Goal: Browse casually: Explore the website without a specific task or goal

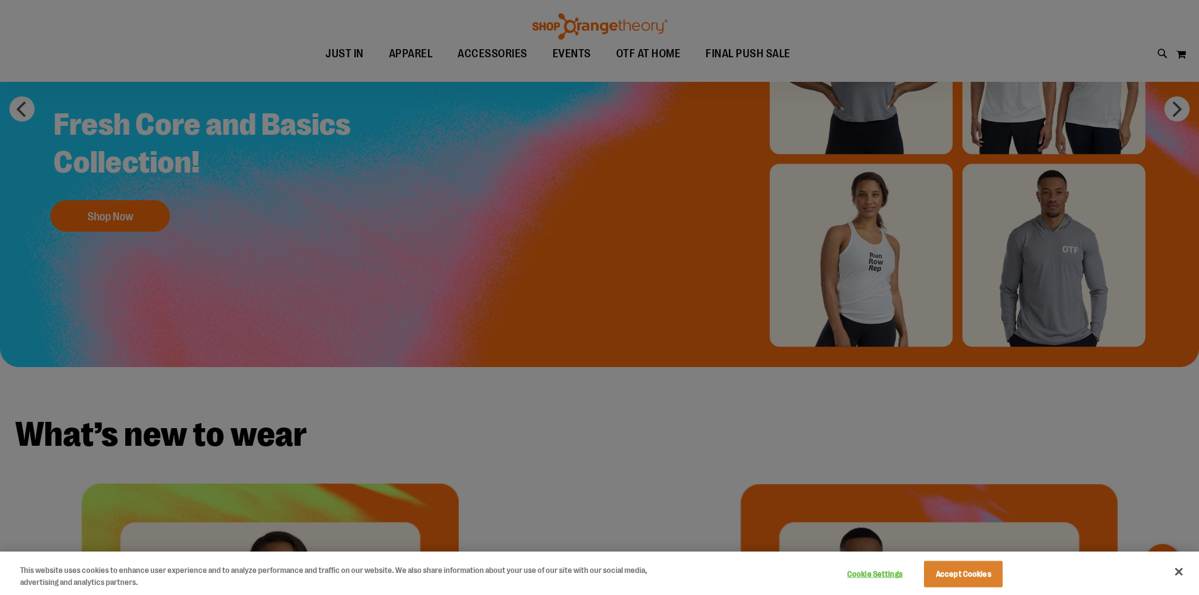
scroll to position [188, 0]
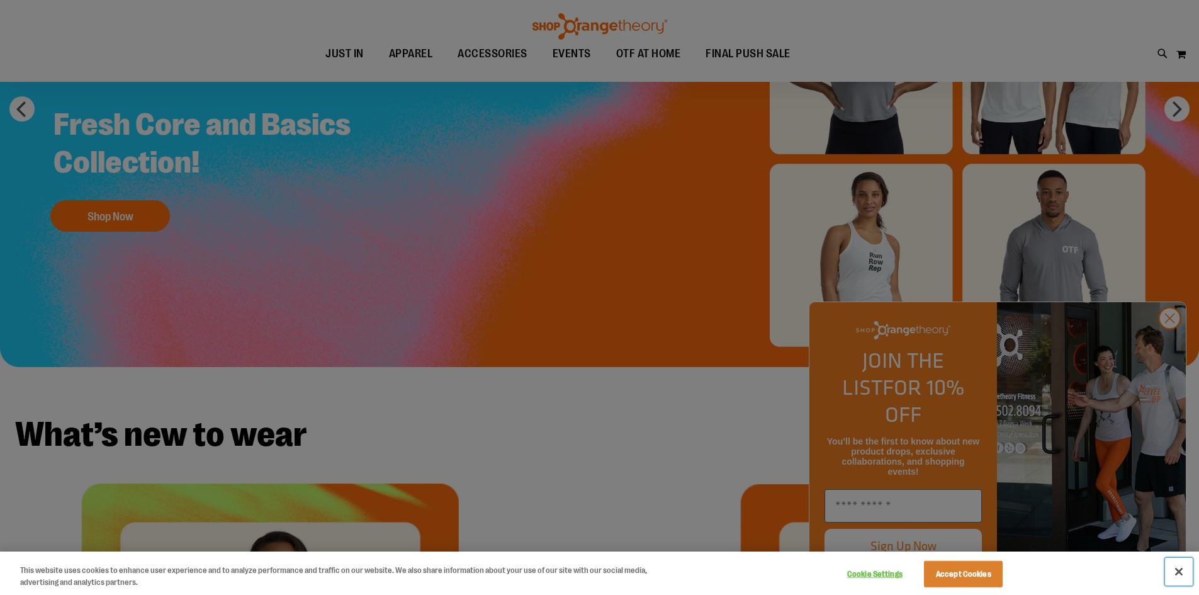
click at [1175, 568] on button "Close" at bounding box center [1179, 572] width 28 height 28
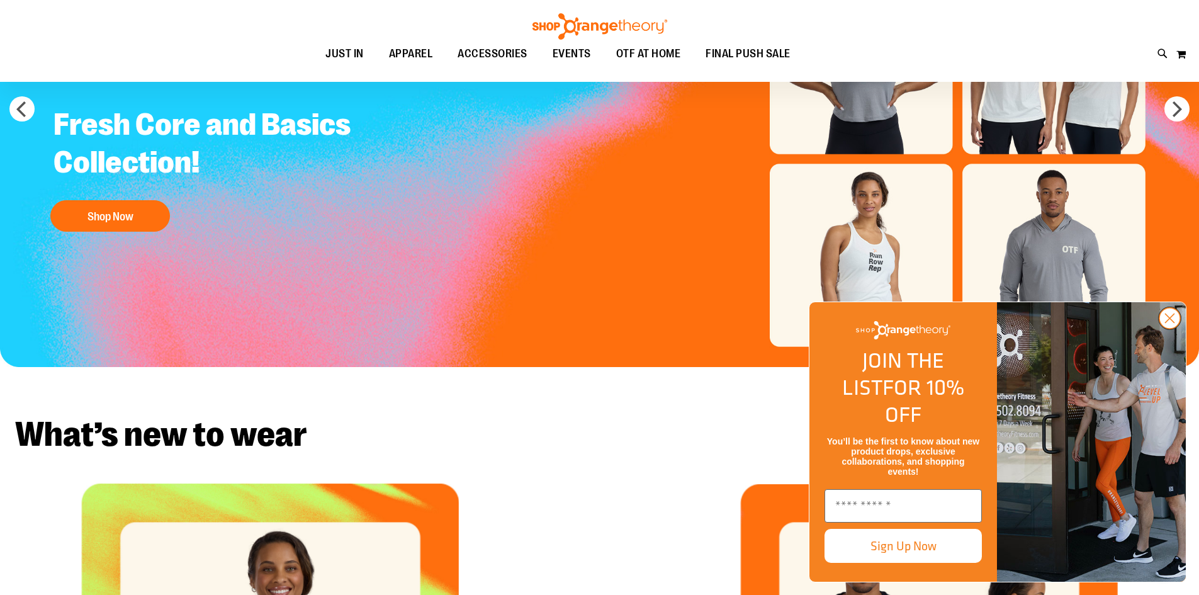
click at [1173, 329] on circle "Close dialog" at bounding box center [1169, 318] width 21 height 21
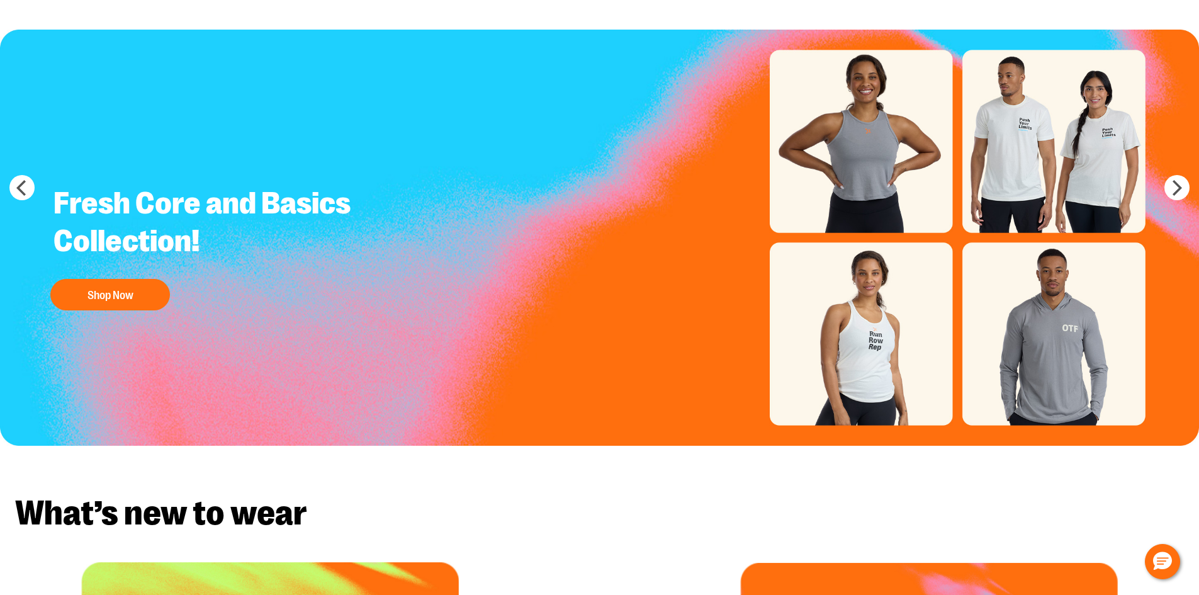
scroll to position [0, 0]
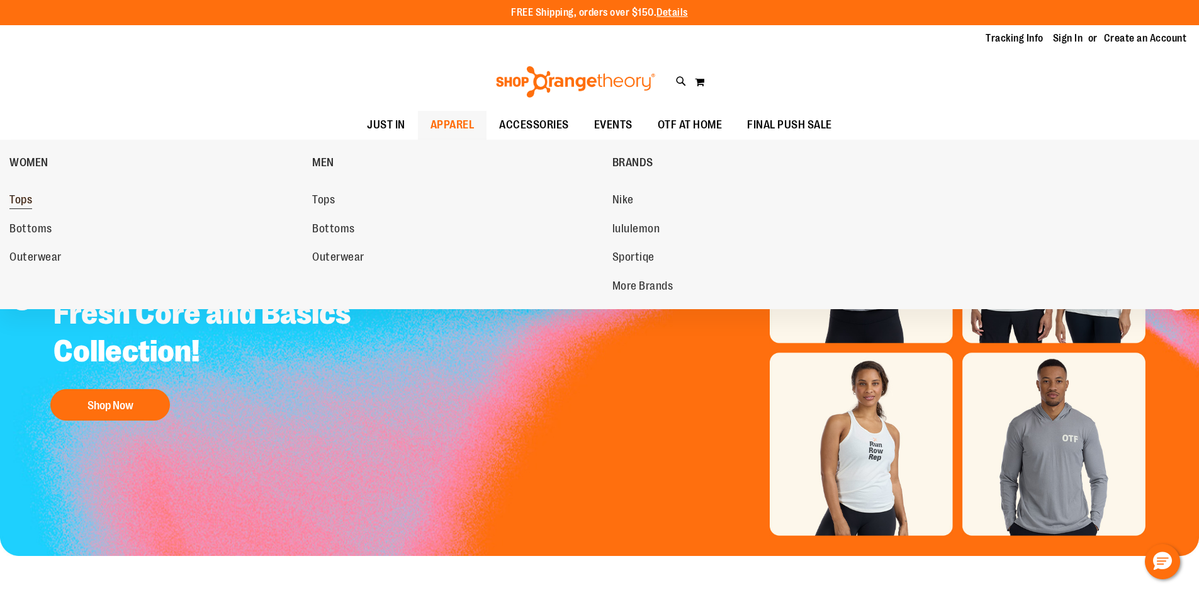
click at [19, 203] on span "Tops" at bounding box center [20, 201] width 23 height 16
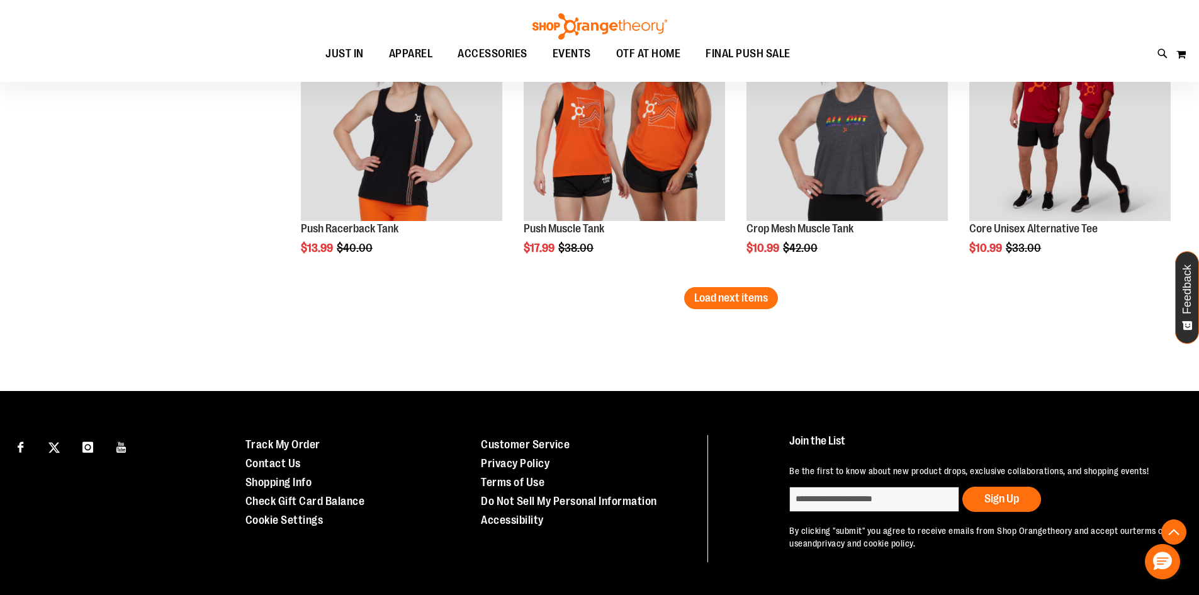
scroll to position [2265, 0]
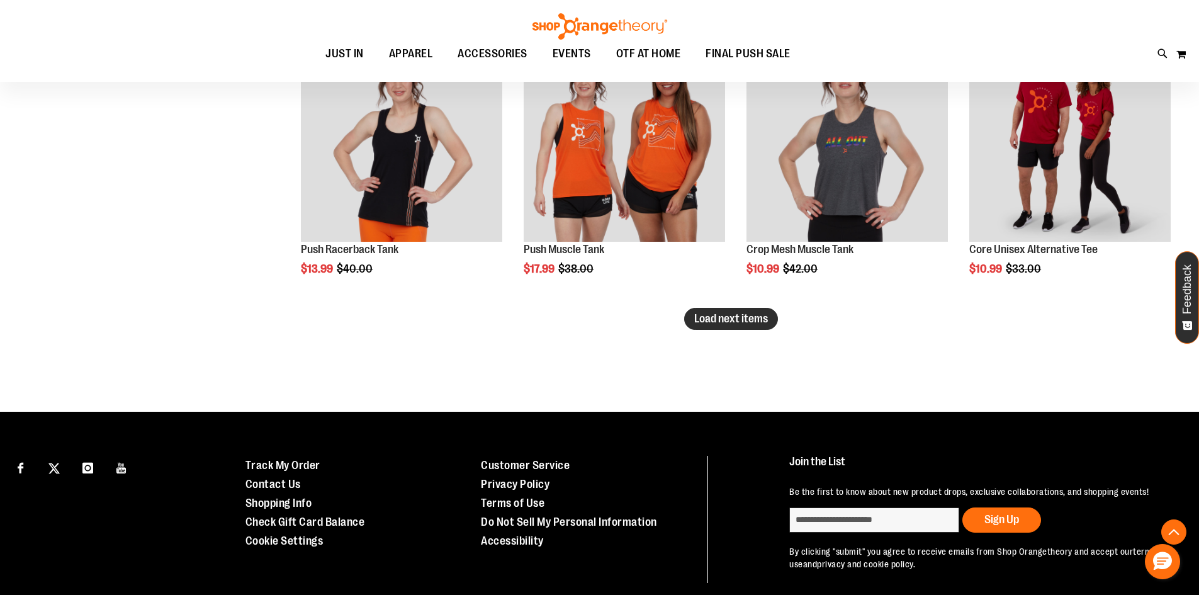
click at [723, 315] on span "Load next items" at bounding box center [731, 318] width 74 height 13
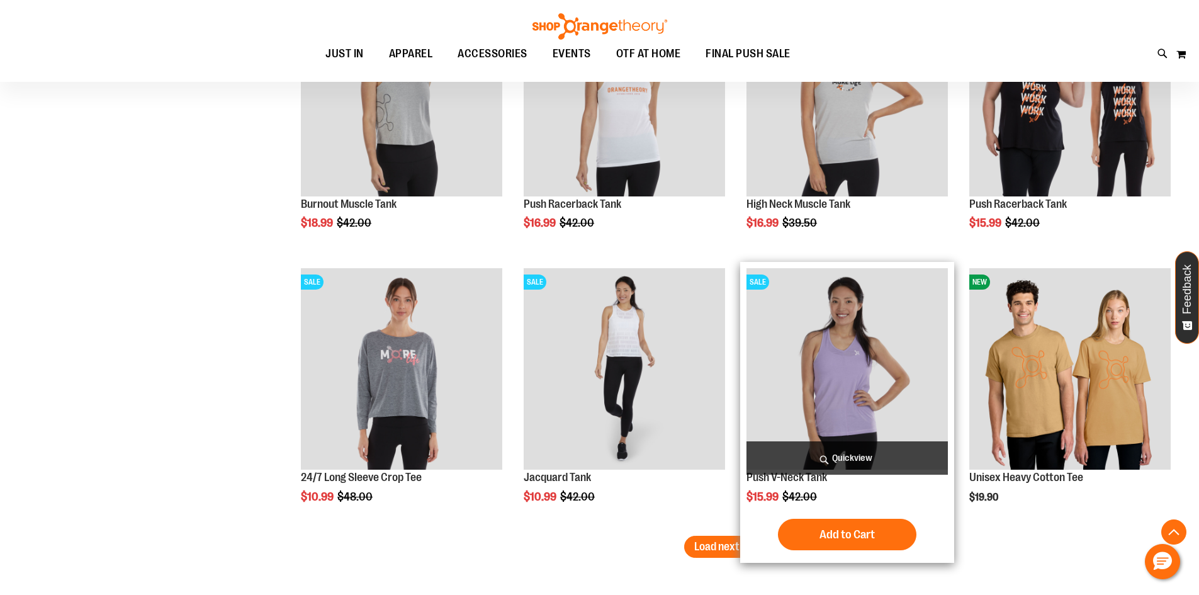
scroll to position [3084, 0]
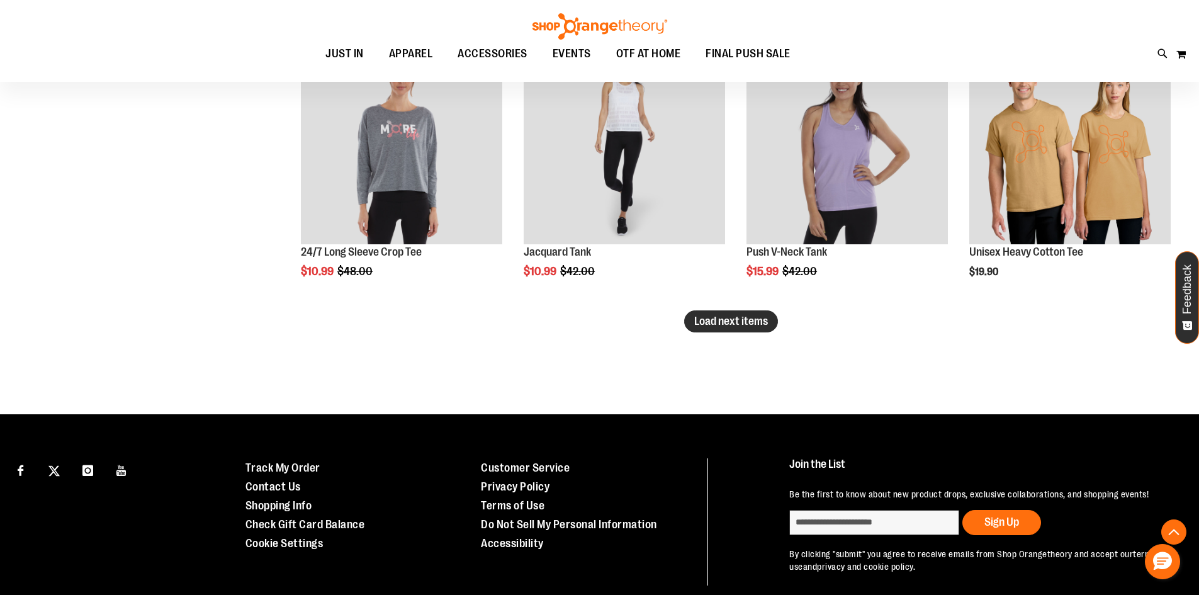
click at [738, 325] on span "Load next items" at bounding box center [731, 321] width 74 height 13
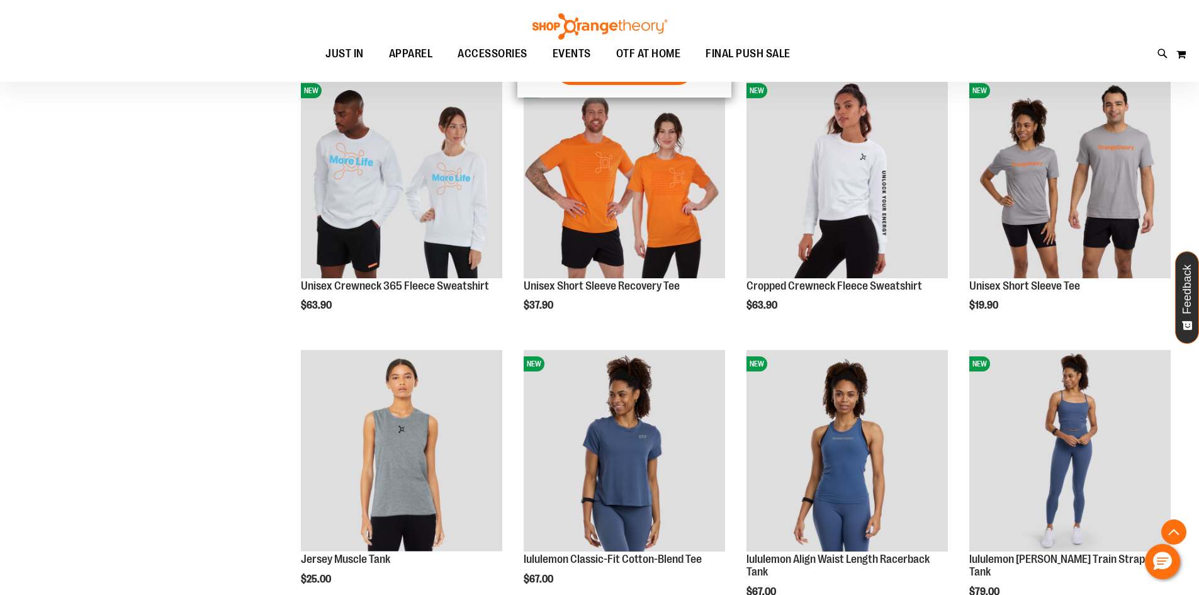
scroll to position [3902, 0]
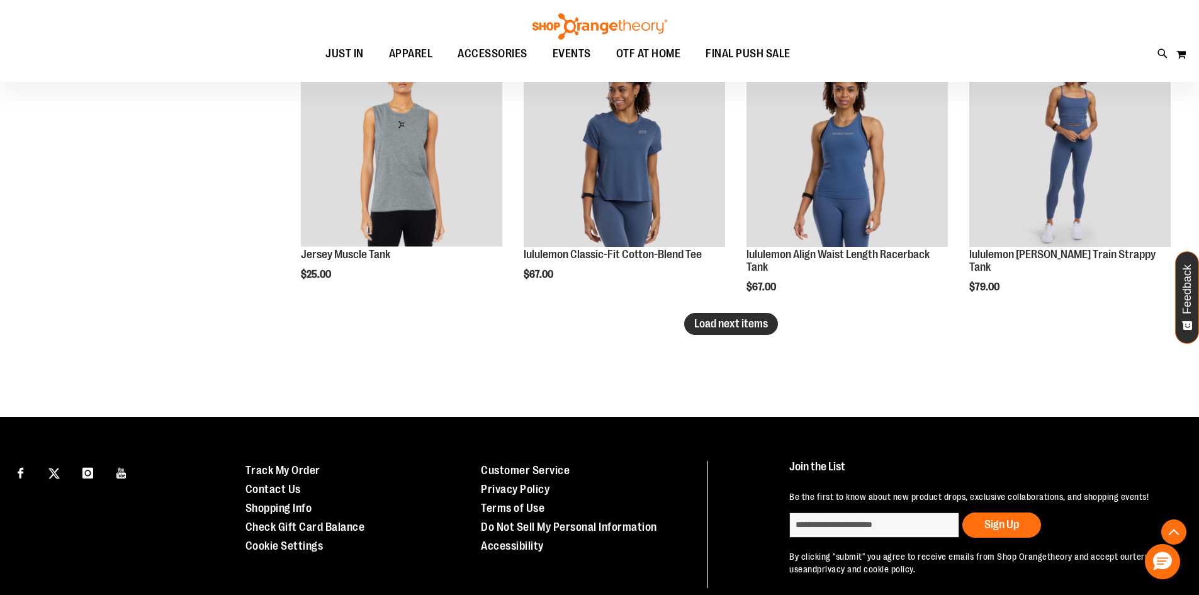
click at [725, 320] on span "Load next items" at bounding box center [731, 323] width 74 height 13
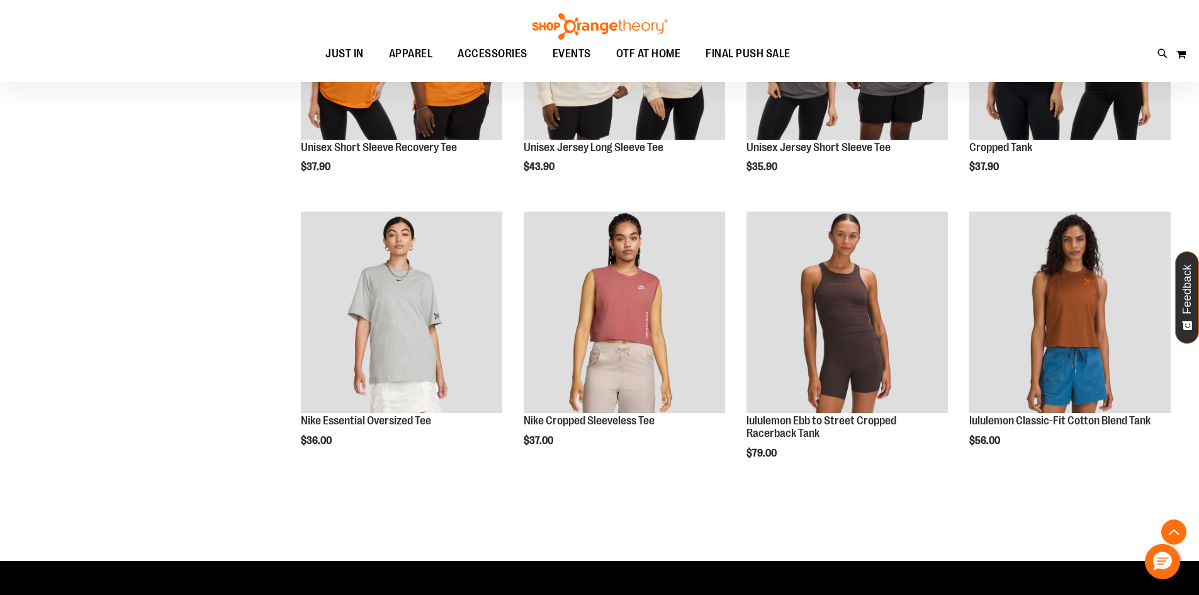
scroll to position [4771, 0]
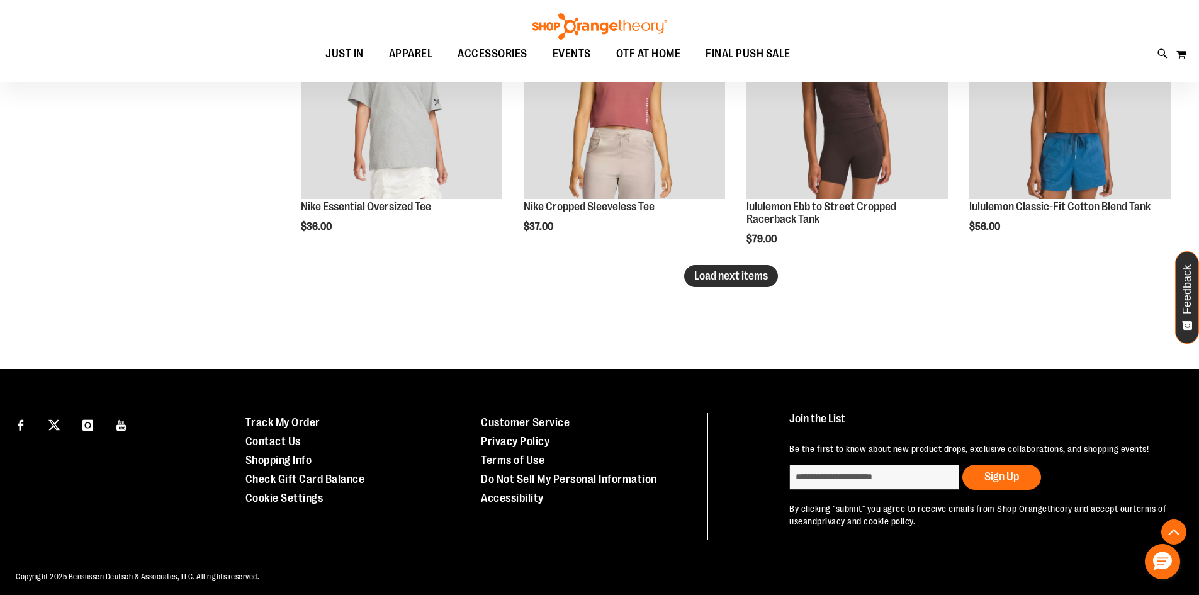
click at [723, 281] on span "Load next items" at bounding box center [731, 275] width 74 height 13
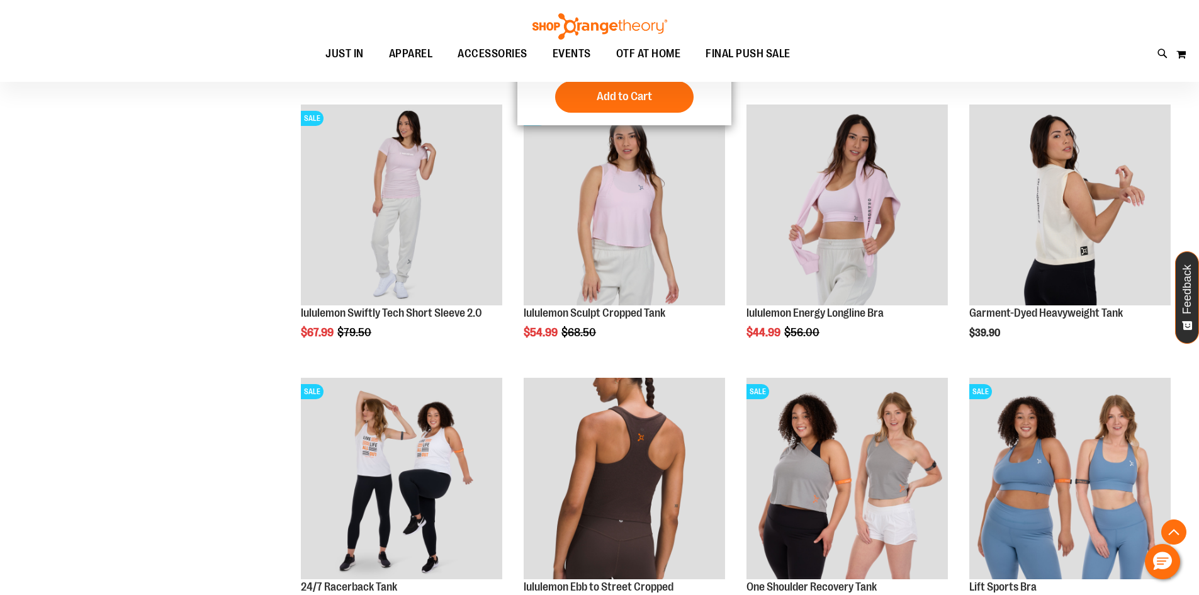
scroll to position [5613, 0]
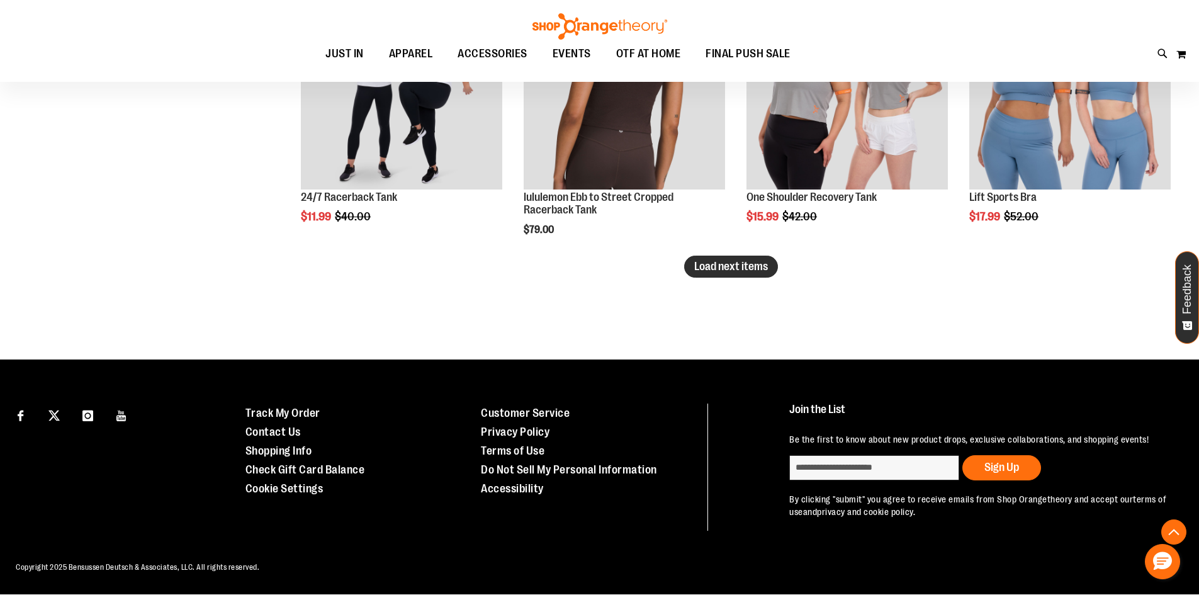
click at [761, 260] on span "Load next items" at bounding box center [731, 266] width 74 height 13
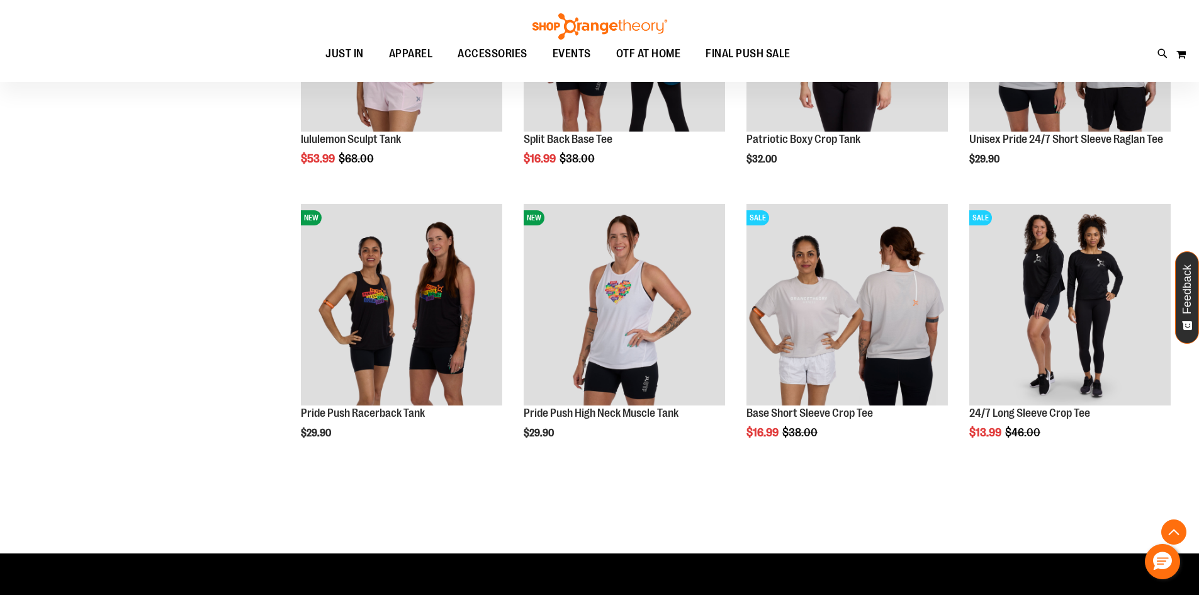
scroll to position [6243, 0]
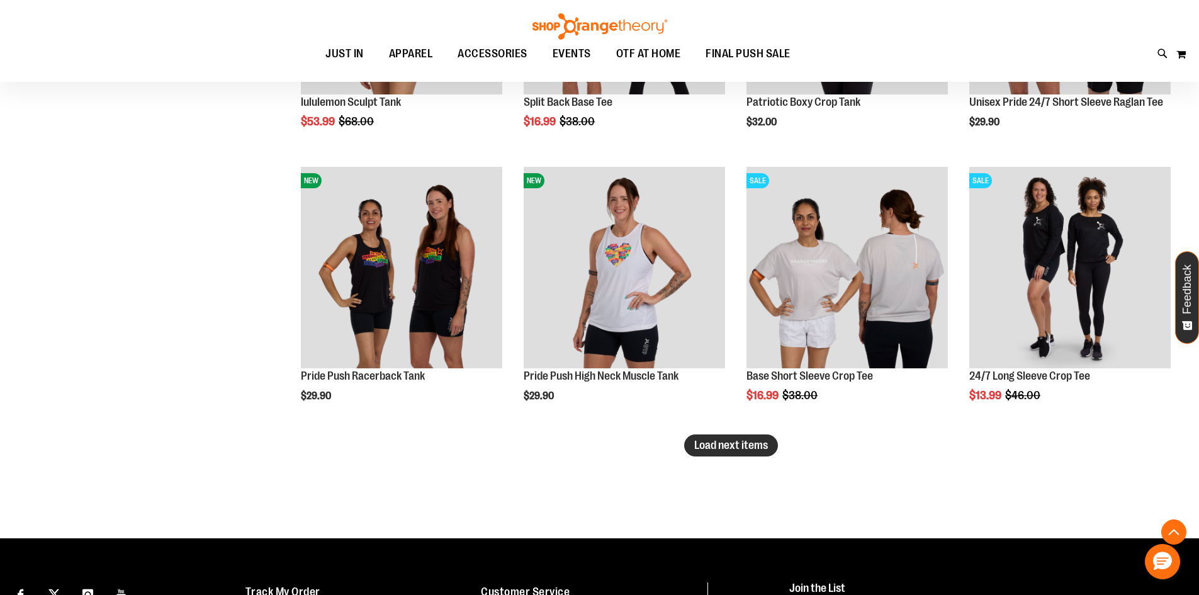
click at [710, 450] on span "Load next items" at bounding box center [731, 445] width 74 height 13
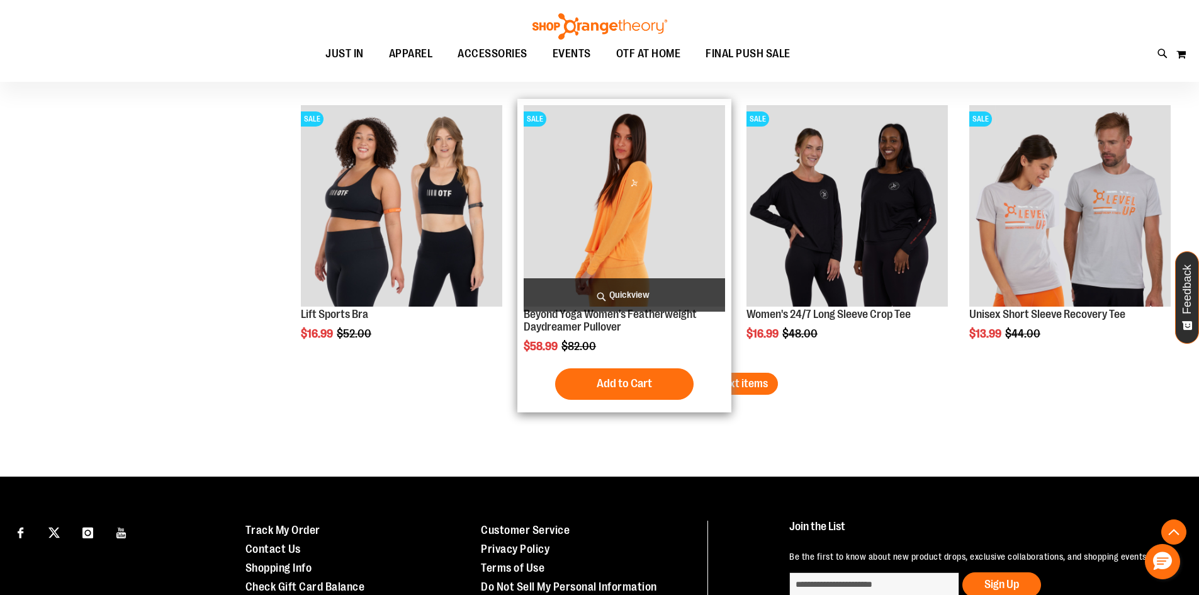
scroll to position [7061, 0]
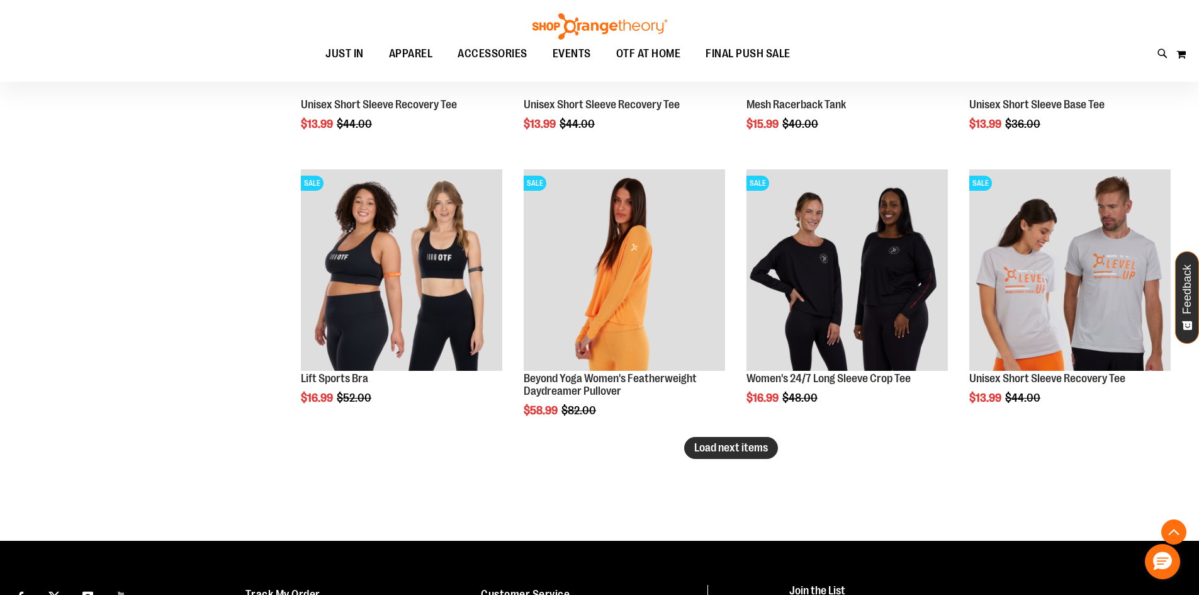
click at [735, 451] on span "Load next items" at bounding box center [731, 447] width 74 height 13
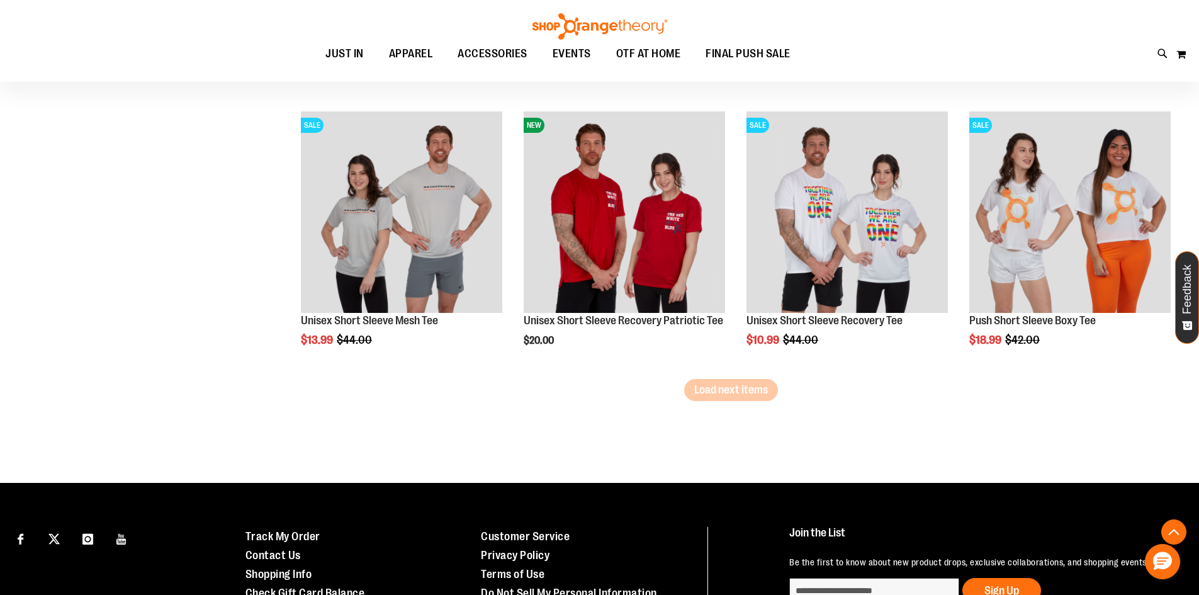
scroll to position [7942, 0]
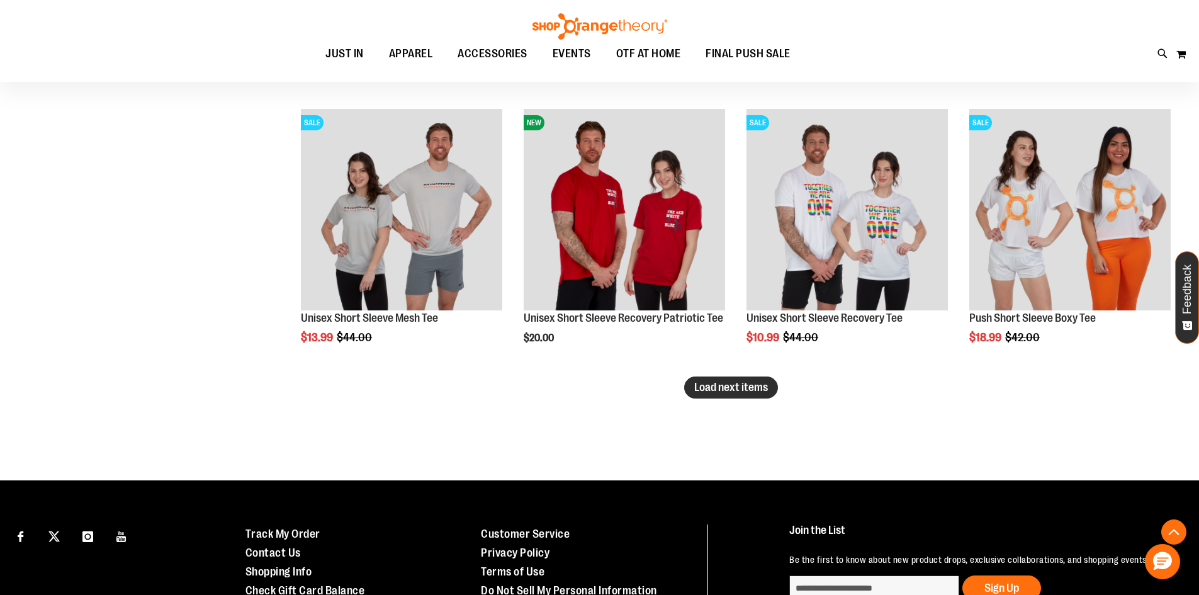
click at [738, 392] on span "Load next items" at bounding box center [731, 387] width 74 height 13
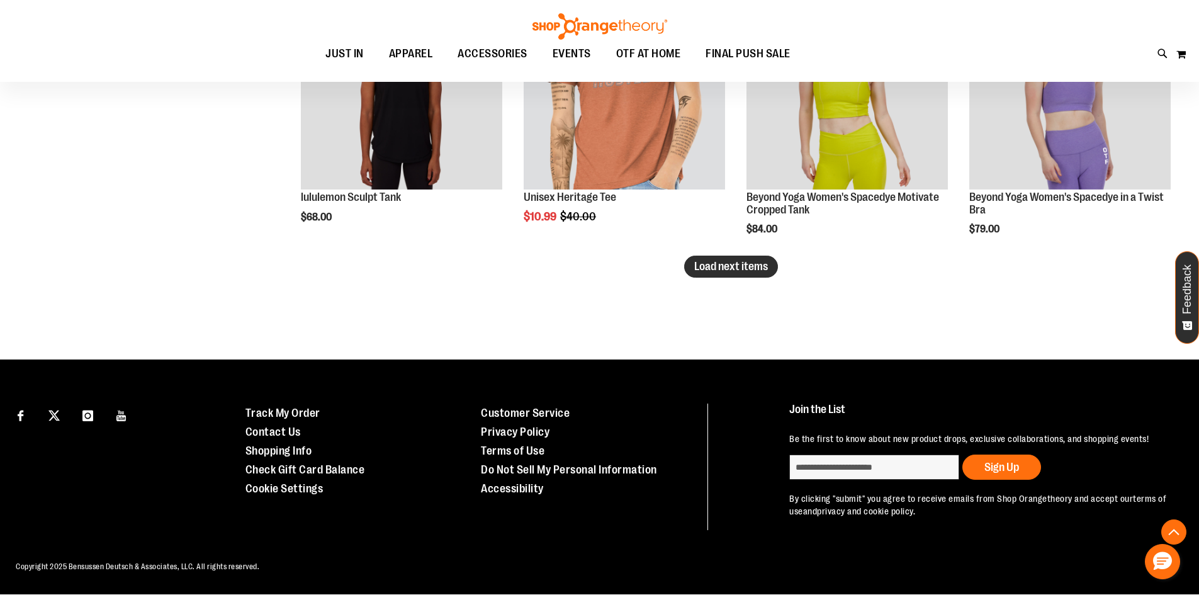
click at [720, 265] on button "Load next items" at bounding box center [731, 267] width 94 height 22
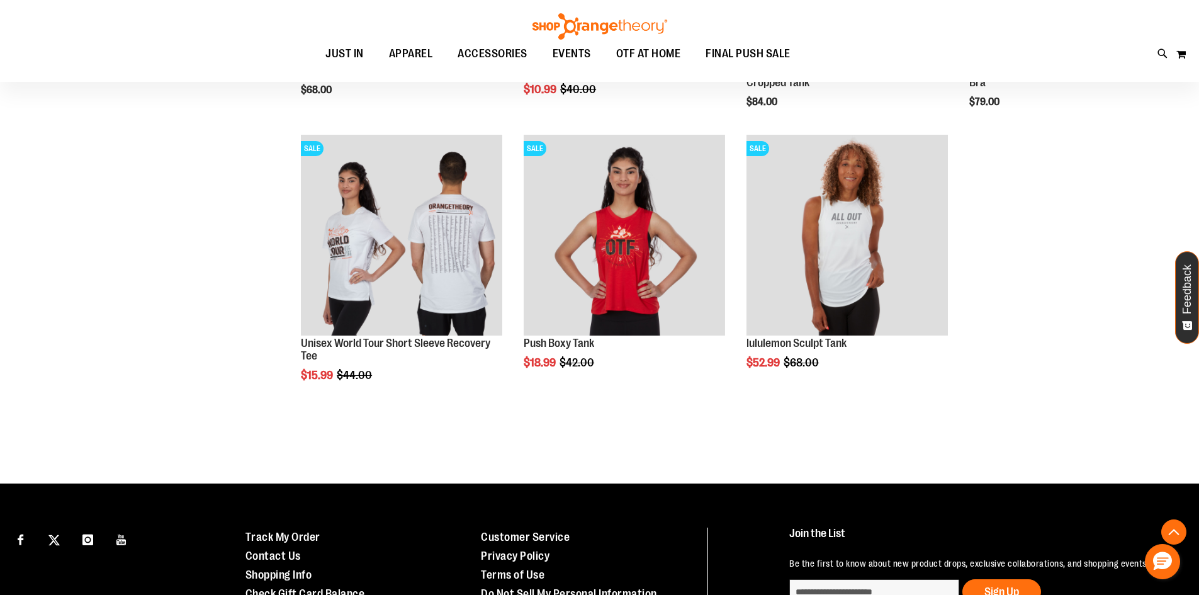
scroll to position [9148, 0]
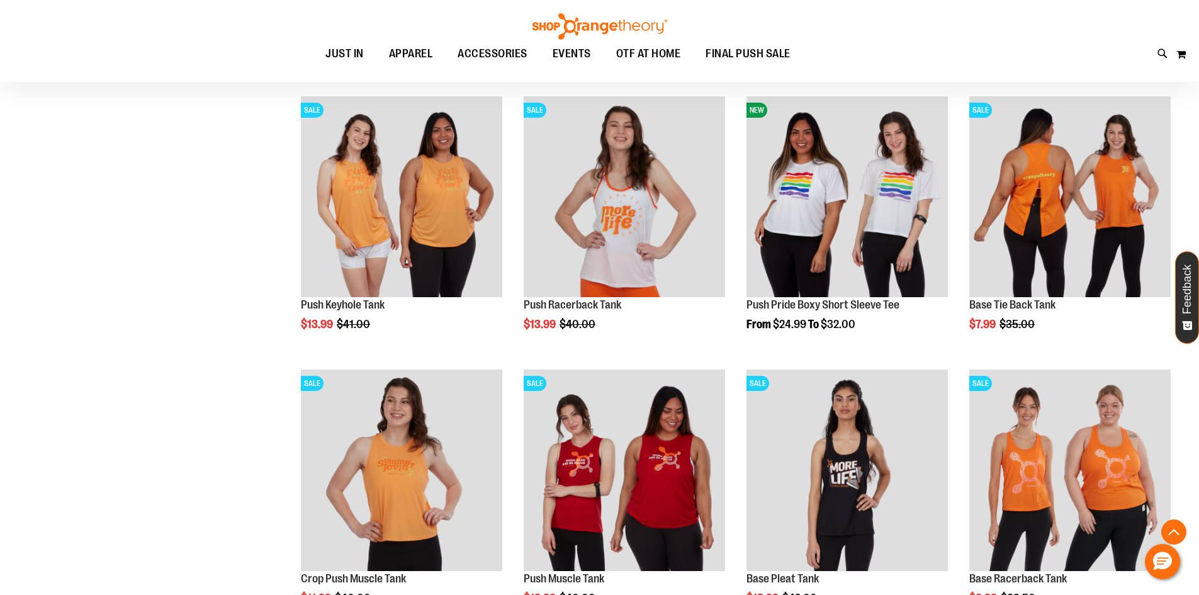
scroll to position [8203, 0]
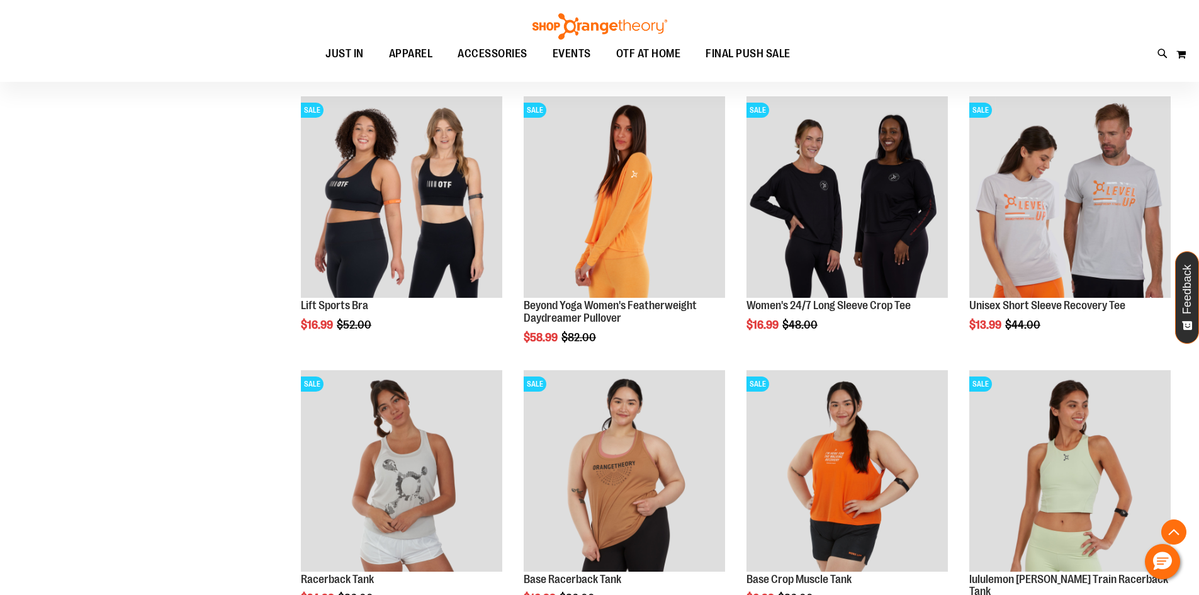
scroll to position [7133, 0]
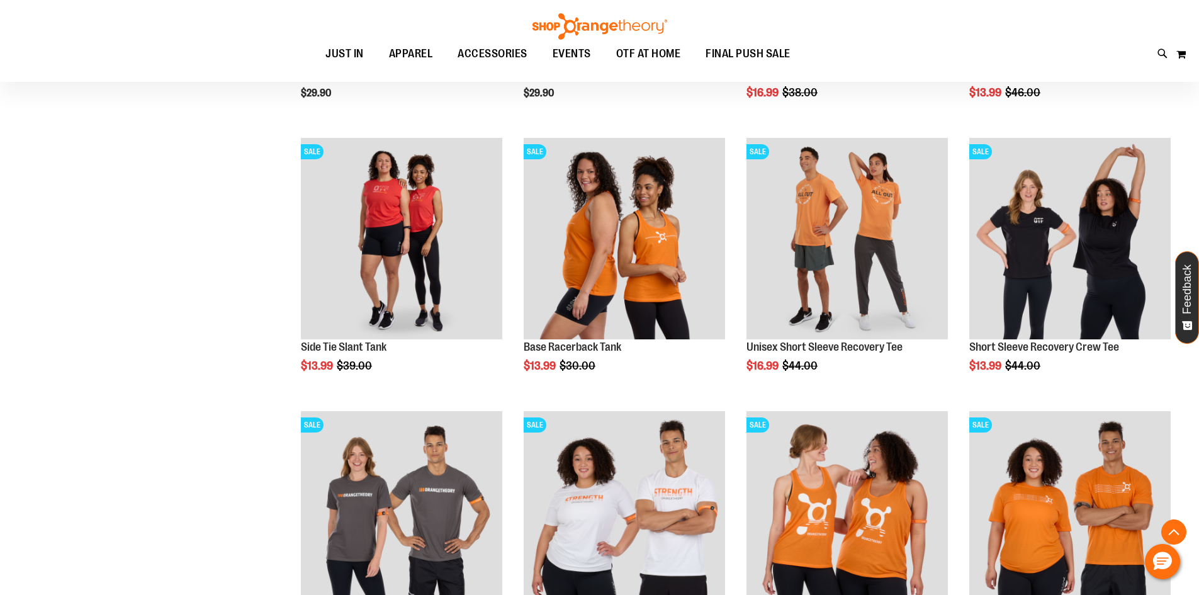
scroll to position [6504, 0]
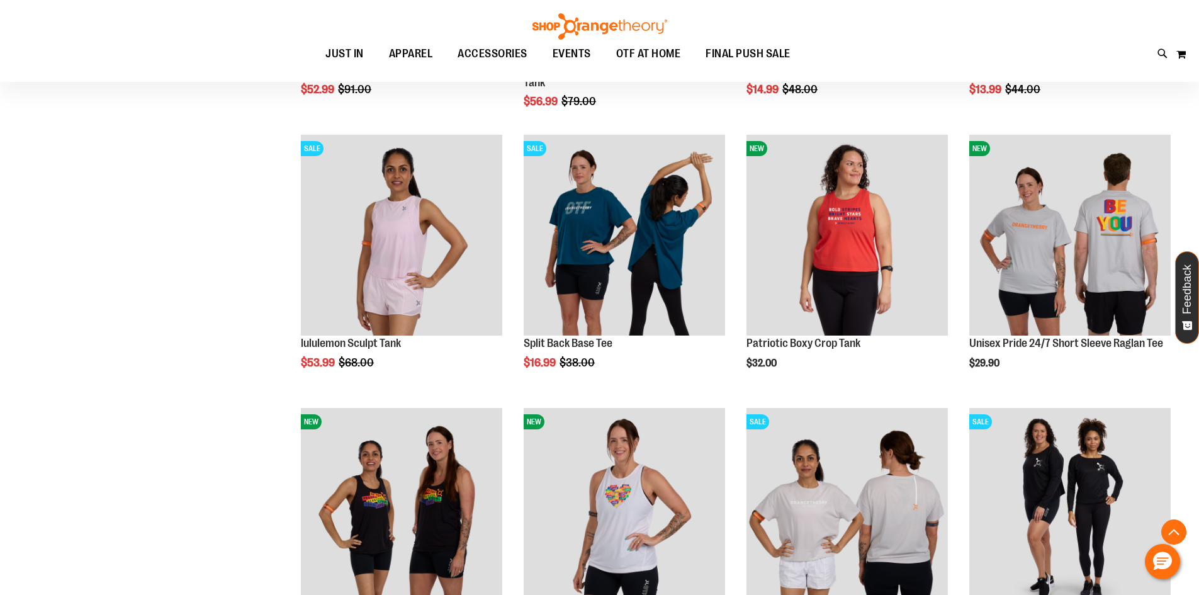
scroll to position [6000, 0]
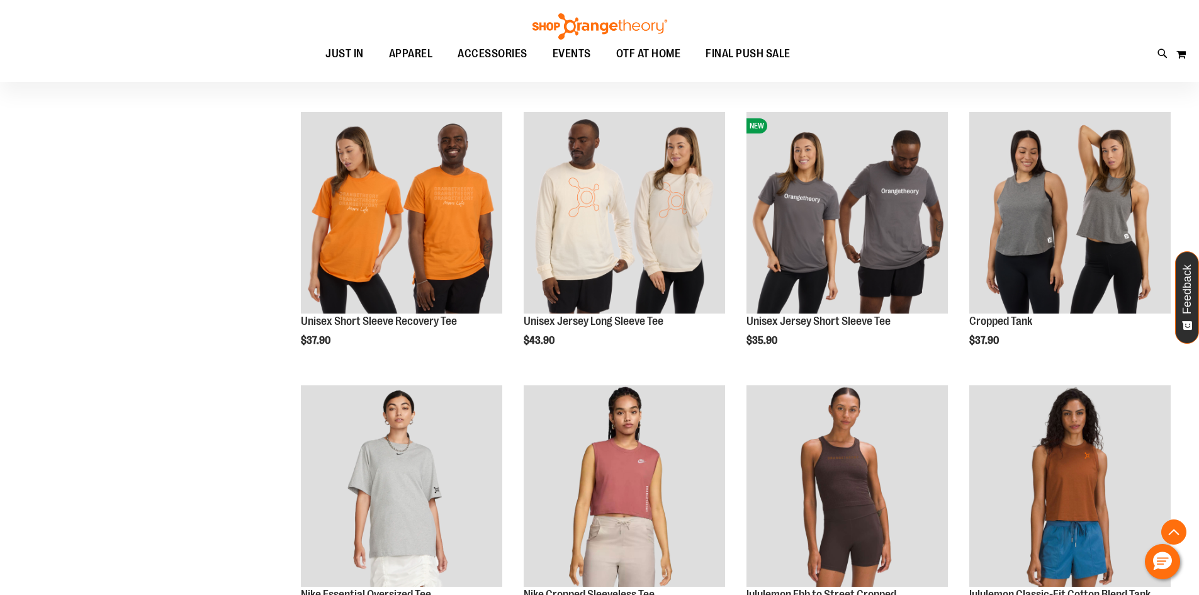
scroll to position [4364, 0]
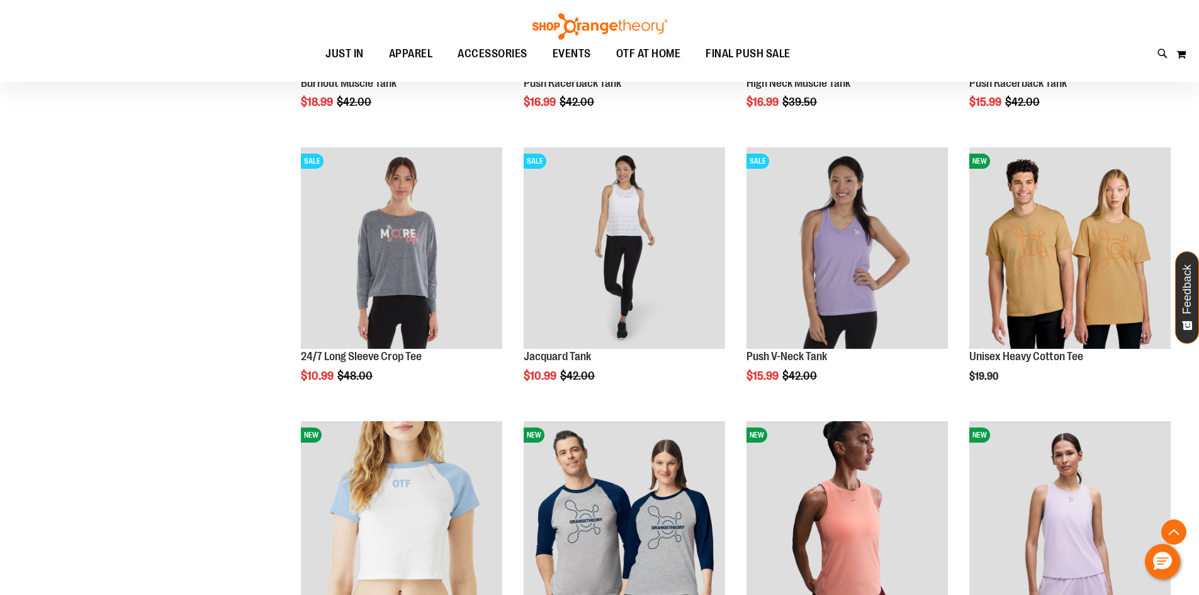
scroll to position [3168, 0]
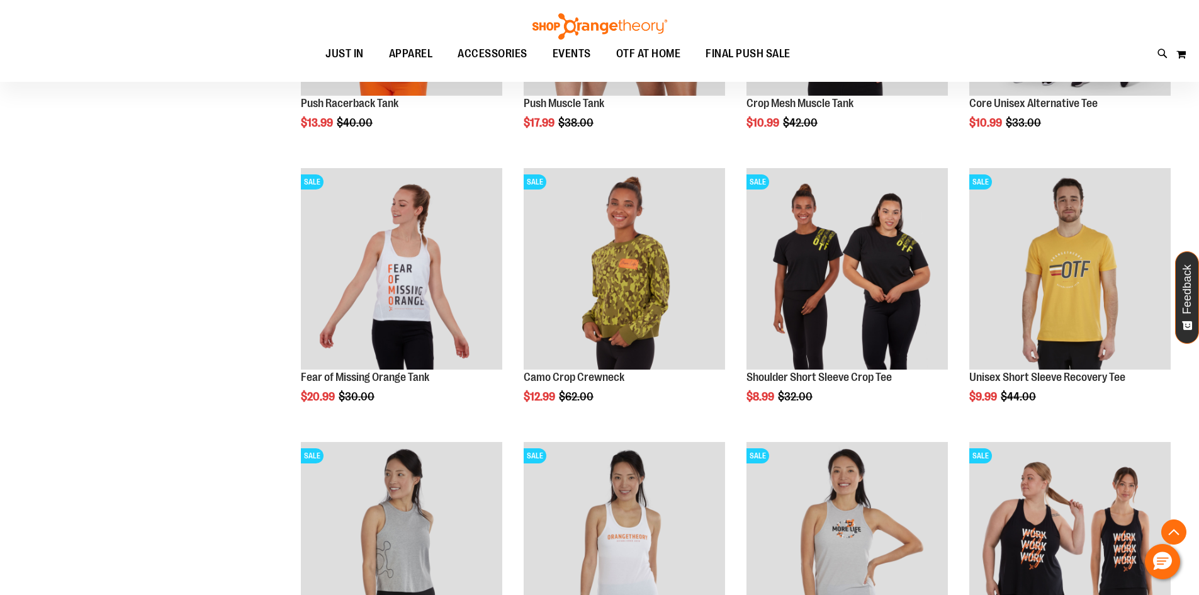
scroll to position [2413, 0]
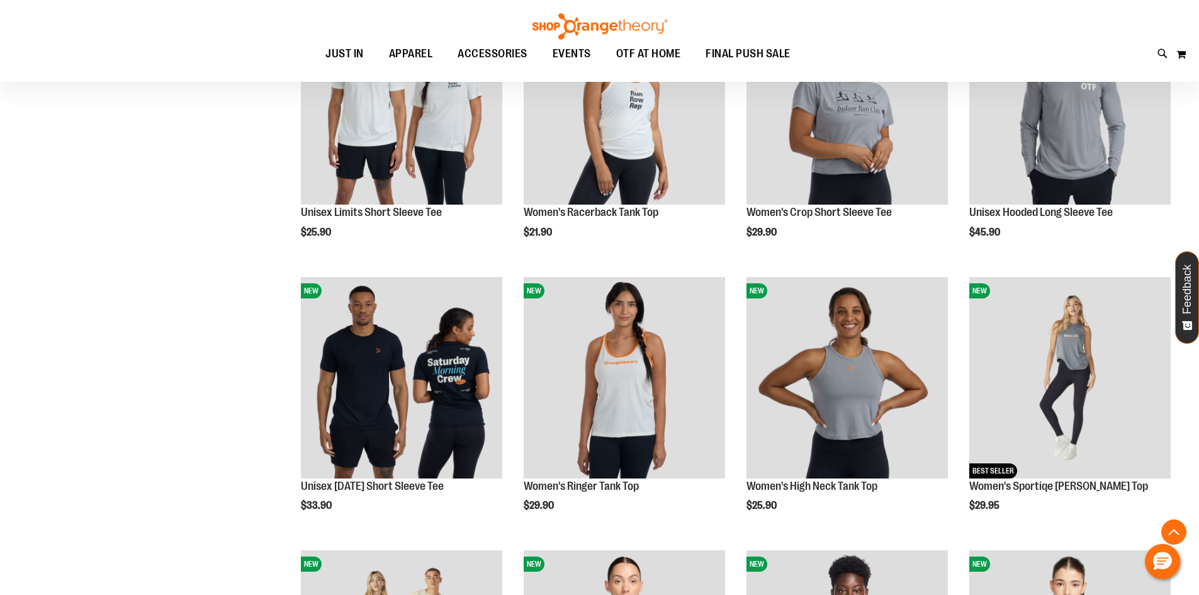
scroll to position [335, 0]
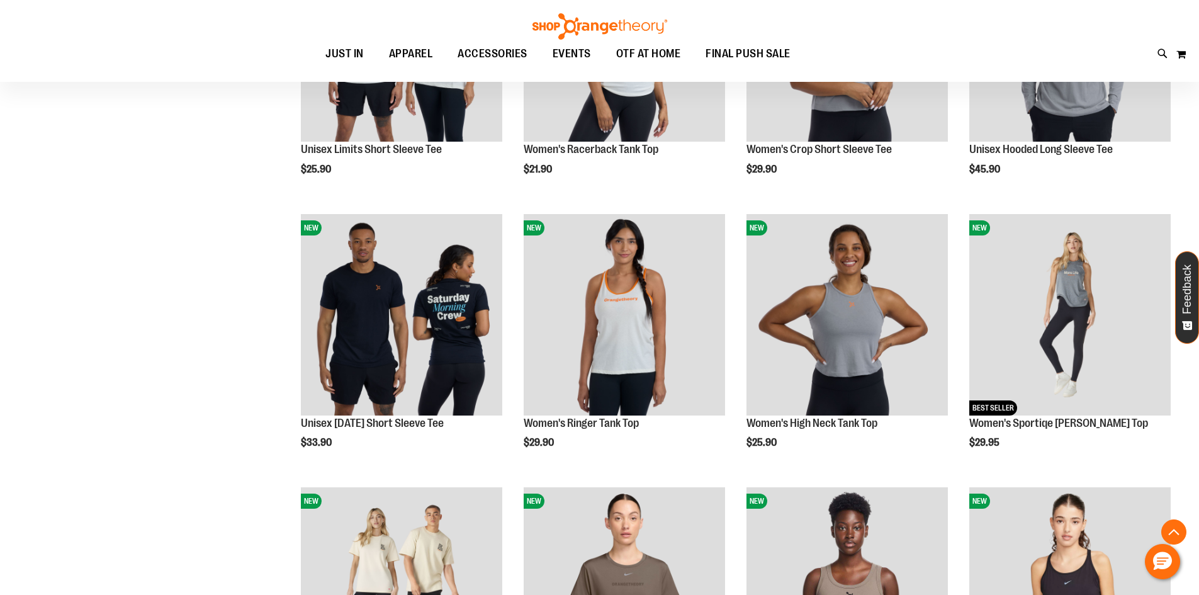
scroll to position [461, 0]
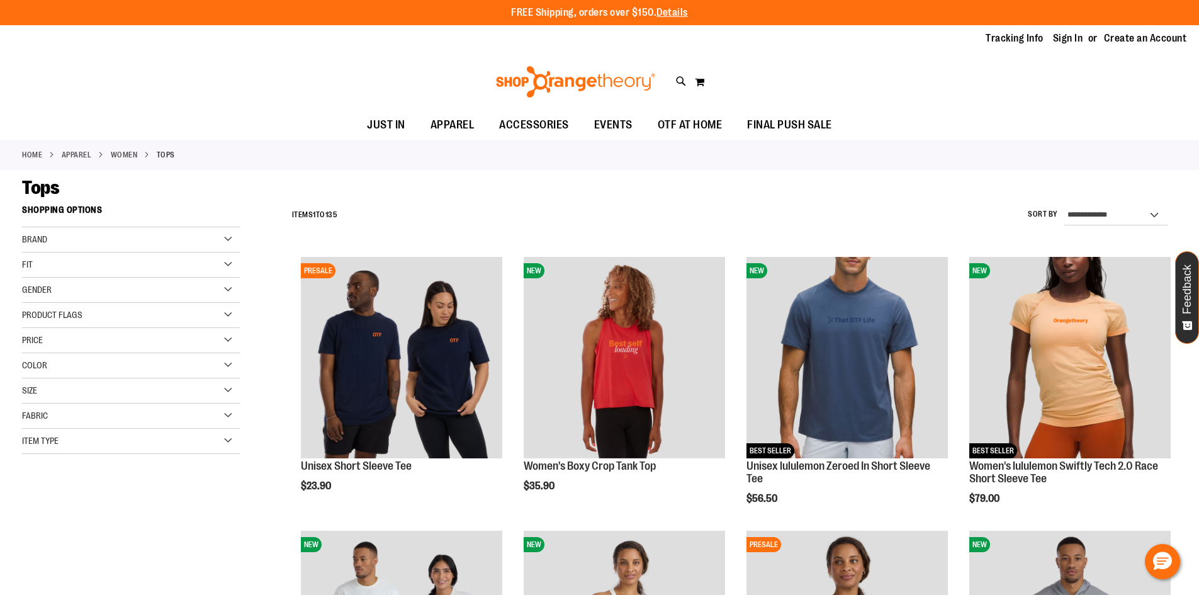
click at [138, 475] on div "Filter Shop By Shopping Options Brand Nike Sportiqe" at bounding box center [142, 339] width 240 height 280
